Goal: Navigation & Orientation: Find specific page/section

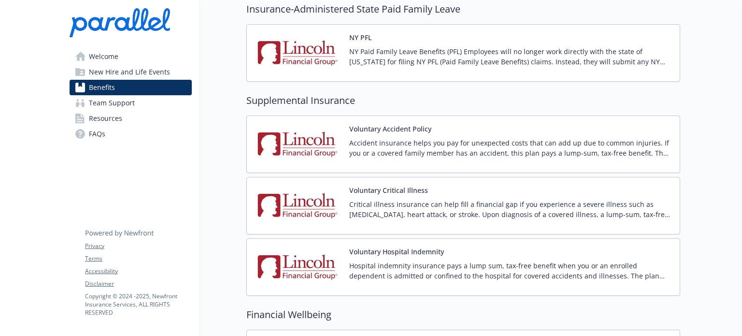
scroll to position [1061, 0]
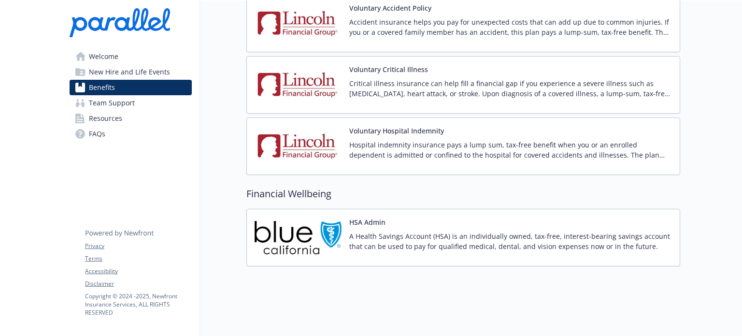
click at [112, 104] on span "Team Support" at bounding box center [112, 102] width 46 height 15
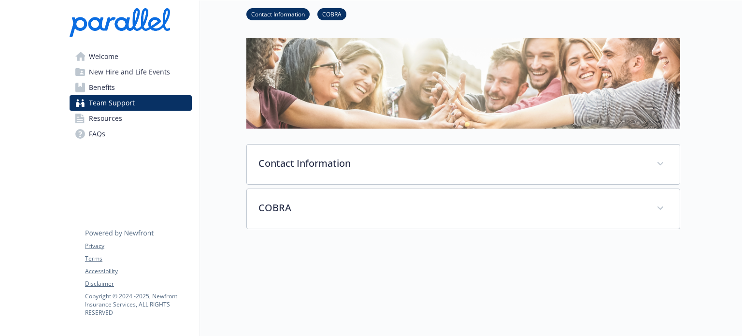
scroll to position [132, 0]
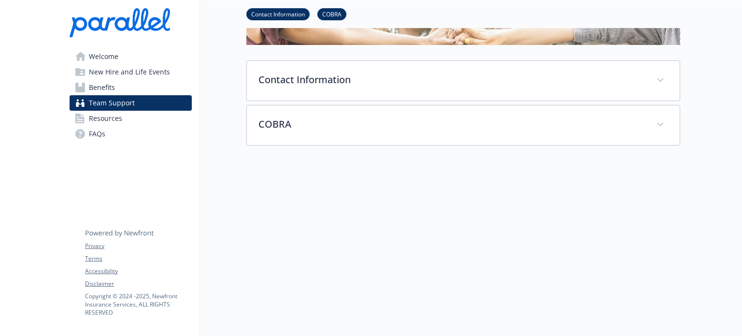
click at [106, 117] on span "Resources" at bounding box center [105, 118] width 33 height 15
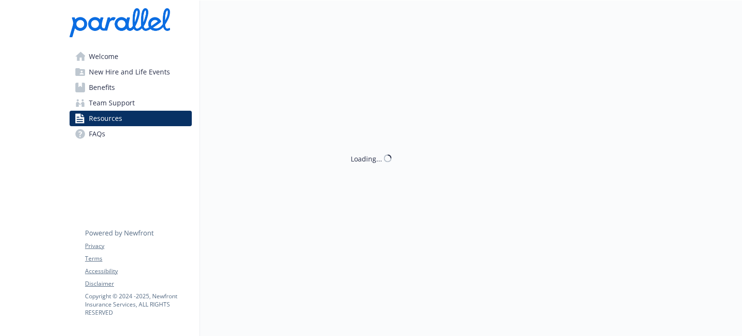
scroll to position [132, 0]
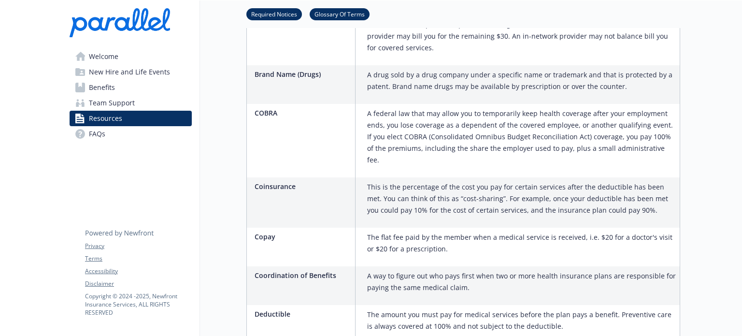
click at [114, 56] on span "Welcome" at bounding box center [103, 56] width 29 height 15
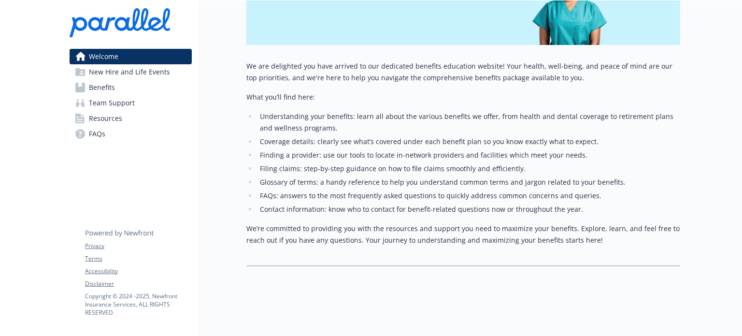
scroll to position [192, 0]
click at [114, 76] on span "New Hire and Life Events" at bounding box center [129, 71] width 81 height 15
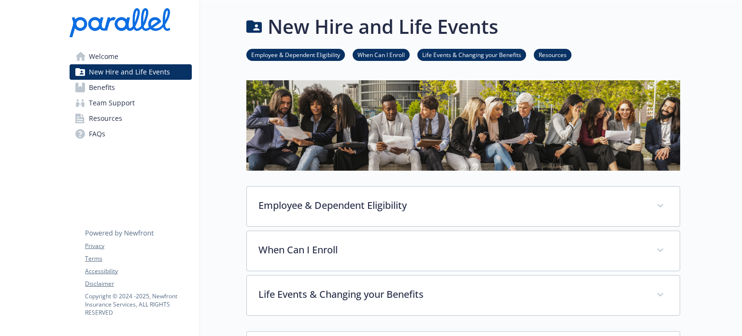
click at [103, 117] on span "Resources" at bounding box center [105, 118] width 33 height 15
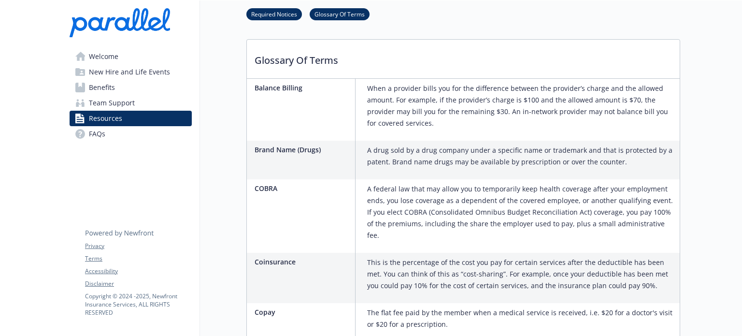
scroll to position [435, 0]
